Goal: Find specific page/section: Find specific page/section

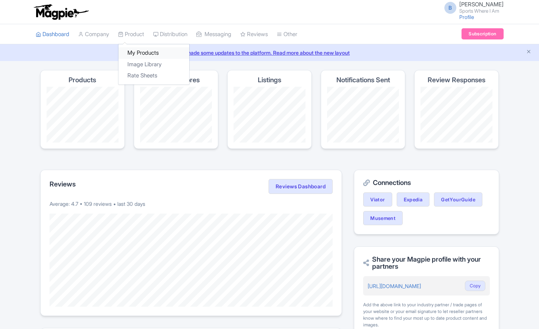
click at [135, 51] on link "My Products" at bounding box center [153, 53] width 71 height 12
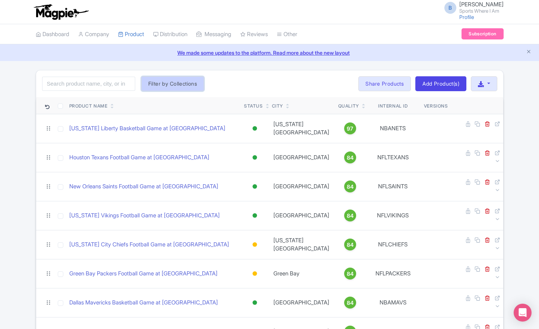
click at [175, 83] on button "Filter by Collections" at bounding box center [172, 83] width 63 height 15
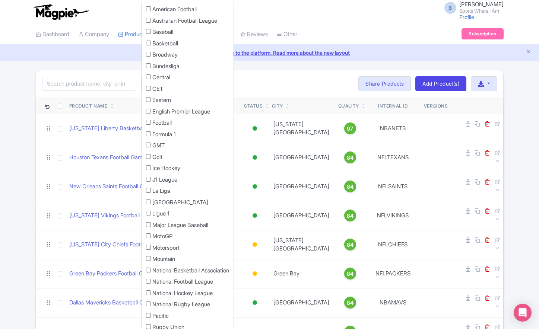
click at [172, 12] on label "American Football" at bounding box center [174, 9] width 44 height 9
click at [151, 11] on input "American Football" at bounding box center [148, 8] width 5 height 5
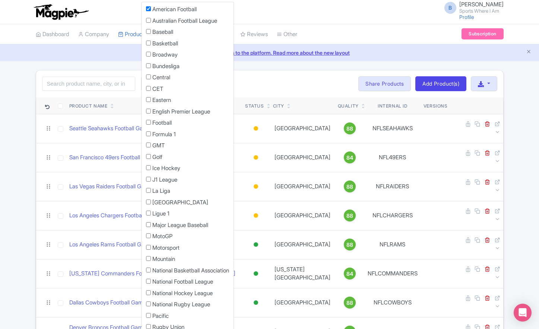
click at [162, 10] on label "American Football" at bounding box center [174, 9] width 44 height 9
click at [151, 10] on input "American Football" at bounding box center [148, 8] width 5 height 5
checkbox input "false"
click at [102, 80] on input "search" at bounding box center [88, 84] width 93 height 14
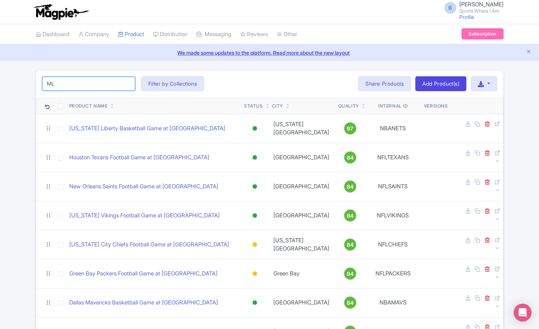
type input "MLS"
